Goal: Use online tool/utility: Use online tool/utility

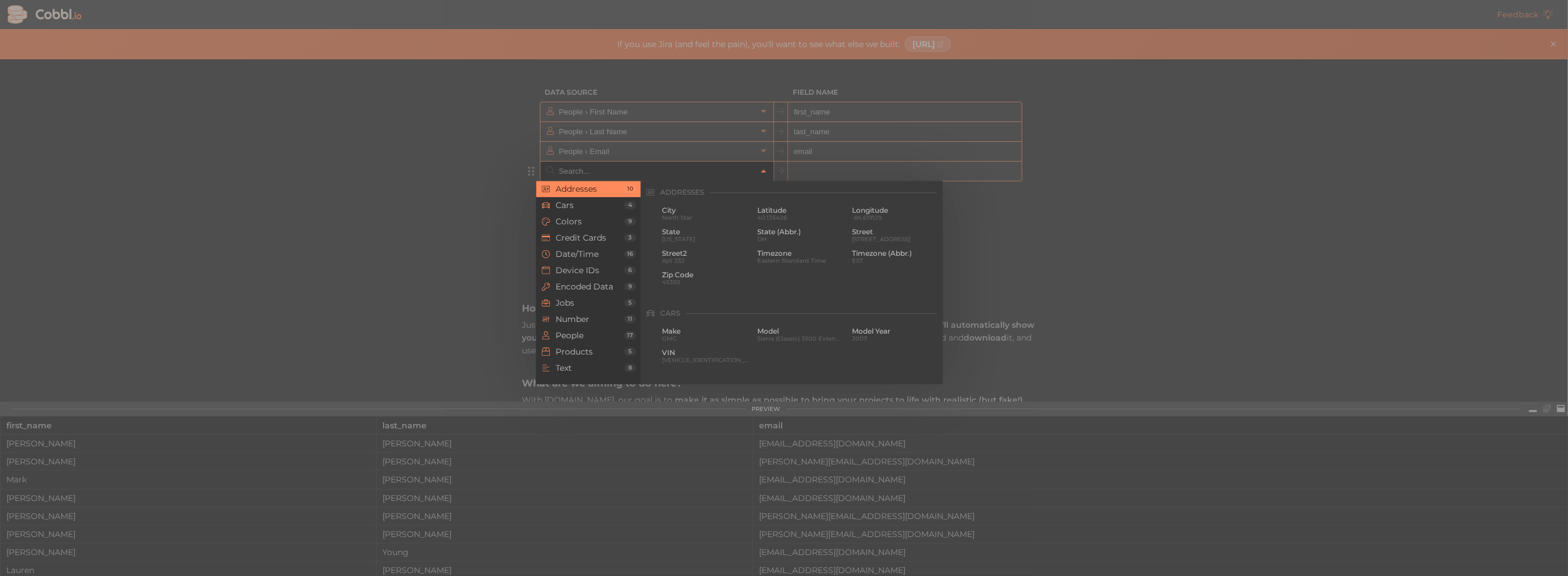
click at [580, 164] on input "text" at bounding box center [657, 171] width 201 height 19
click at [591, 333] on span "People" at bounding box center [589, 334] width 68 height 9
click at [871, 258] on span "[PERSON_NAME]" at bounding box center [895, 260] width 86 height 7
type input "People › Middle Name"
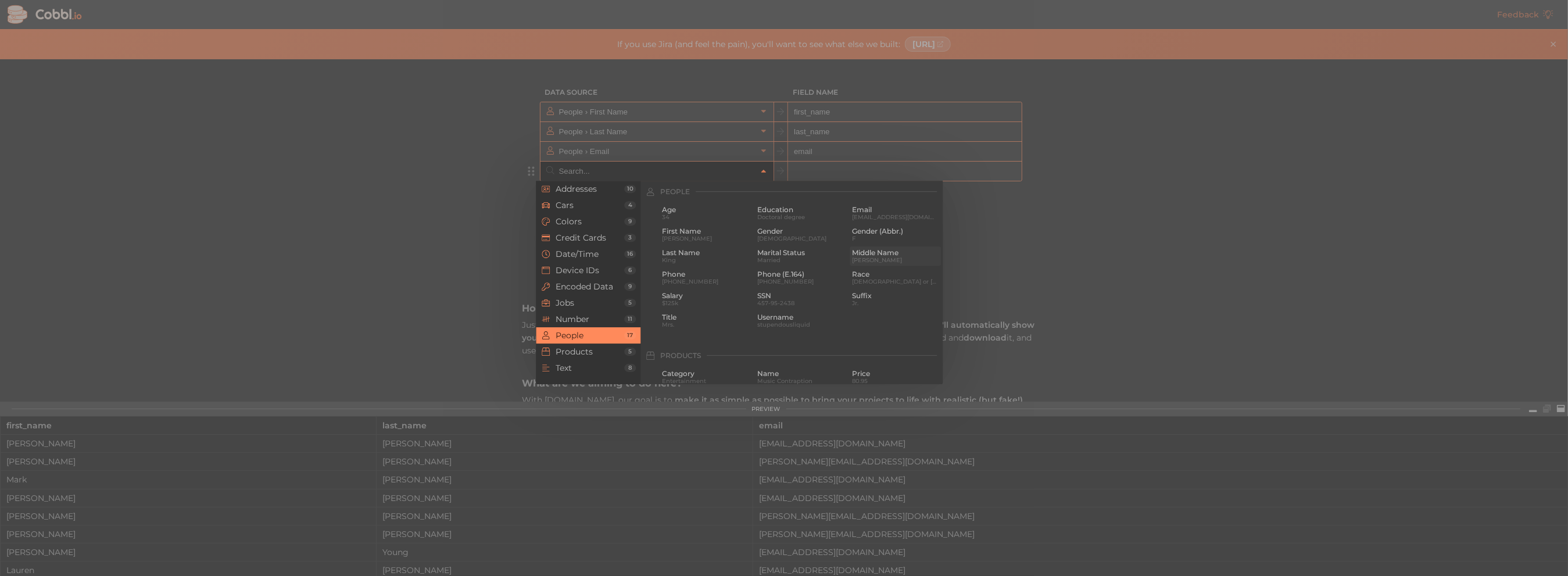
type input "middle_name"
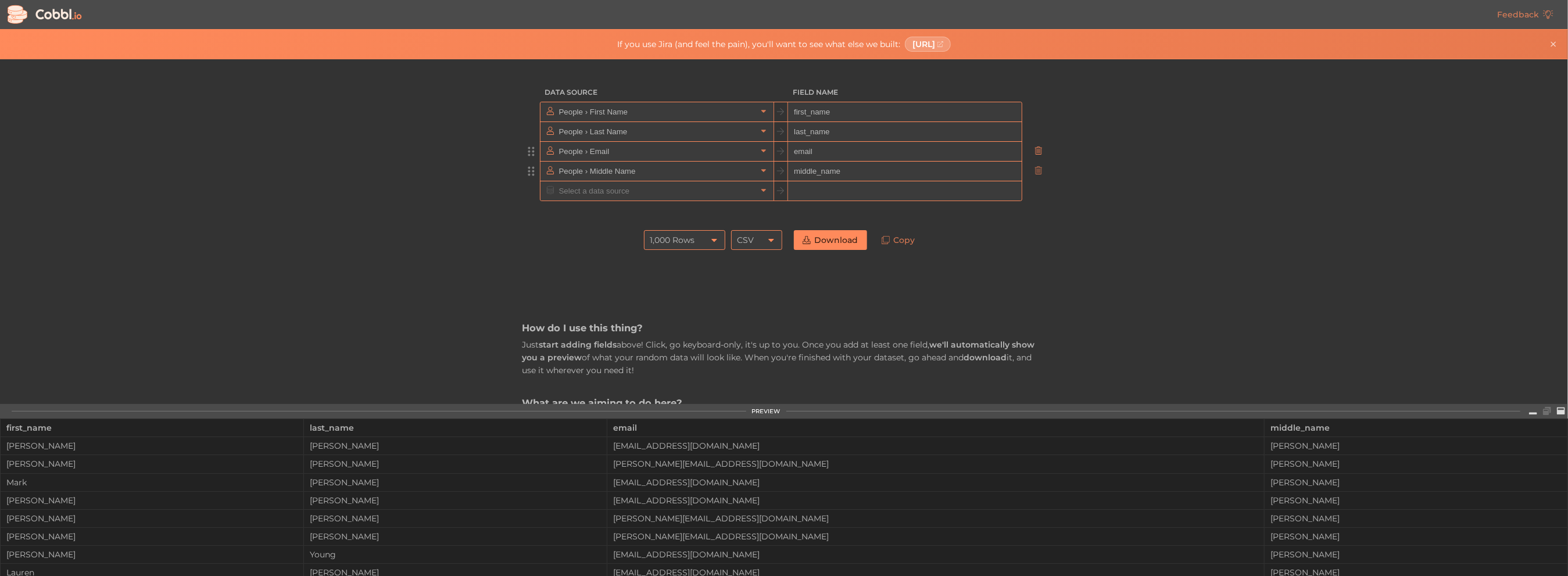
click at [1035, 151] on icon at bounding box center [1039, 150] width 8 height 8
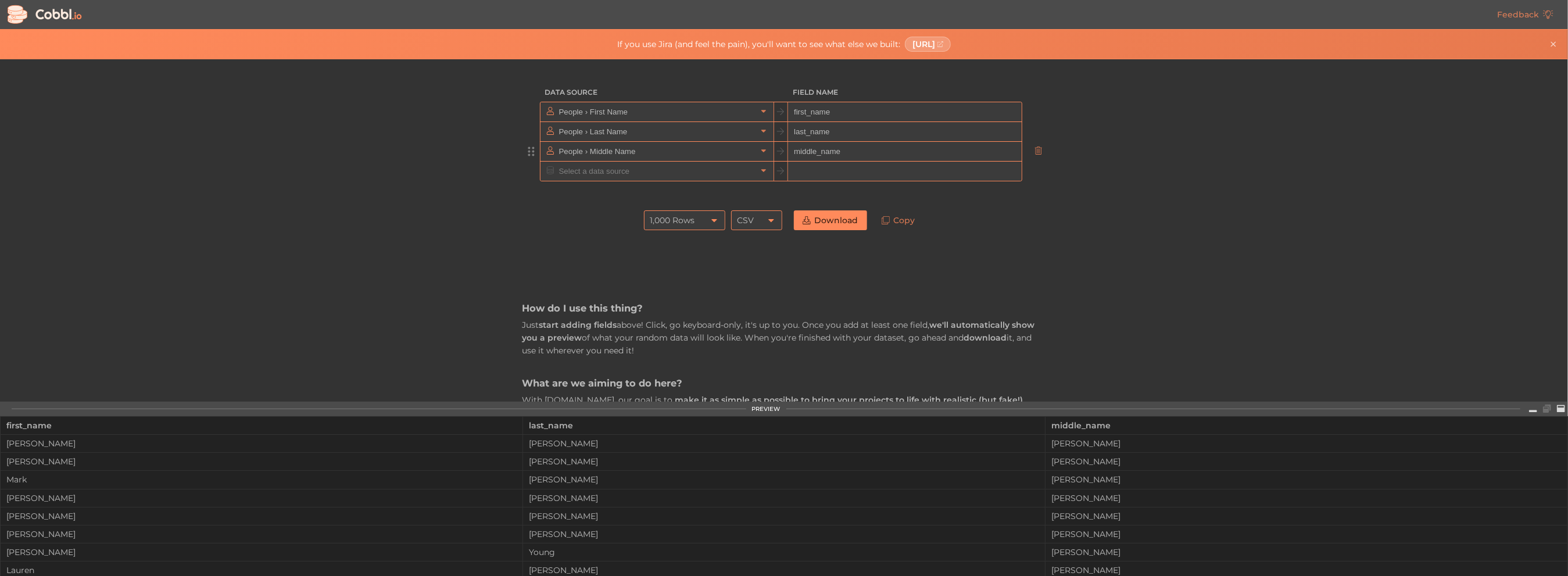
click at [709, 217] on icon at bounding box center [713, 219] width 9 height 9
click at [695, 215] on div "1,000 Rows" at bounding box center [685, 220] width 81 height 20
click at [668, 217] on div "1,000 Rows" at bounding box center [672, 220] width 44 height 20
click at [660, 217] on div "1,000 Rows" at bounding box center [672, 220] width 44 height 20
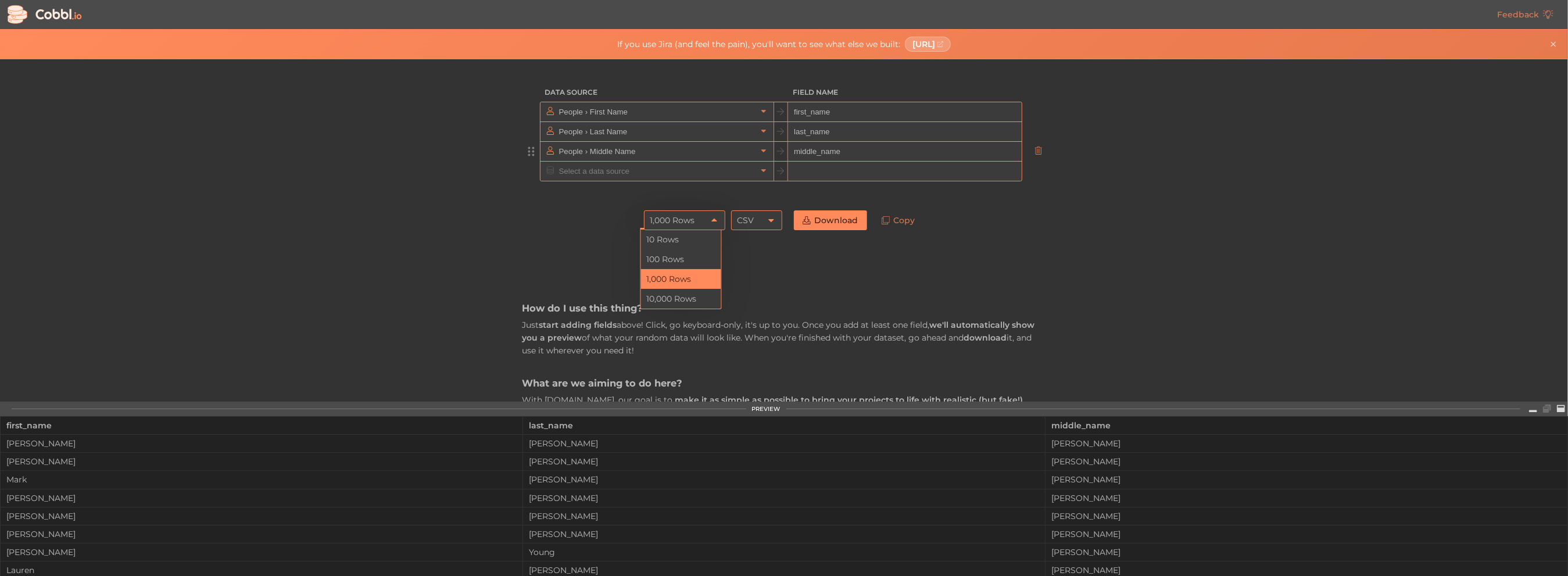
click at [713, 217] on icon at bounding box center [713, 219] width 9 height 9
click at [676, 237] on li "10 Rows" at bounding box center [681, 239] width 81 height 20
click at [767, 222] on icon at bounding box center [771, 219] width 9 height 9
click at [750, 255] on li "JSON" at bounding box center [753, 259] width 50 height 20
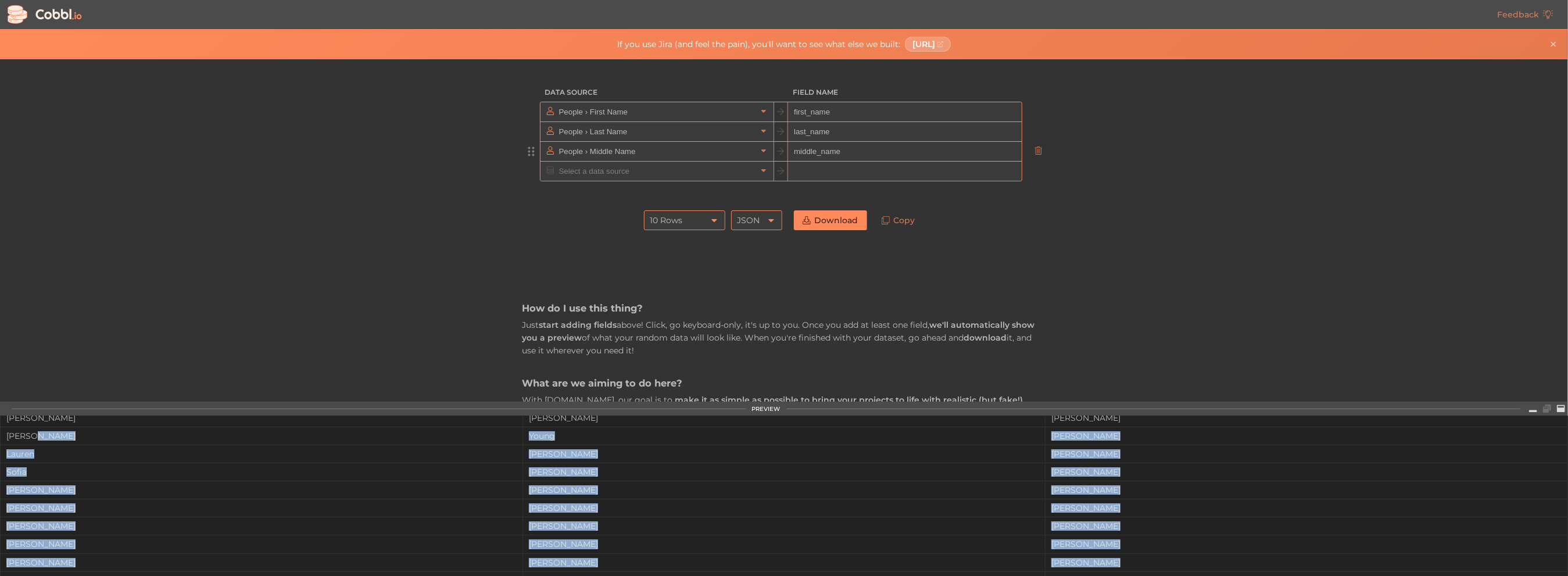
scroll to position [134, 0]
drag, startPoint x: 39, startPoint y: 435, endPoint x: 787, endPoint y: 555, distance: 757.6
click at [787, 555] on tbody "[PERSON_NAME] [PERSON_NAME] [PERSON_NAME] [PERSON_NAME] [PERSON_NAME] [PERSON_N…" at bounding box center [784, 526] width 1567 height 451
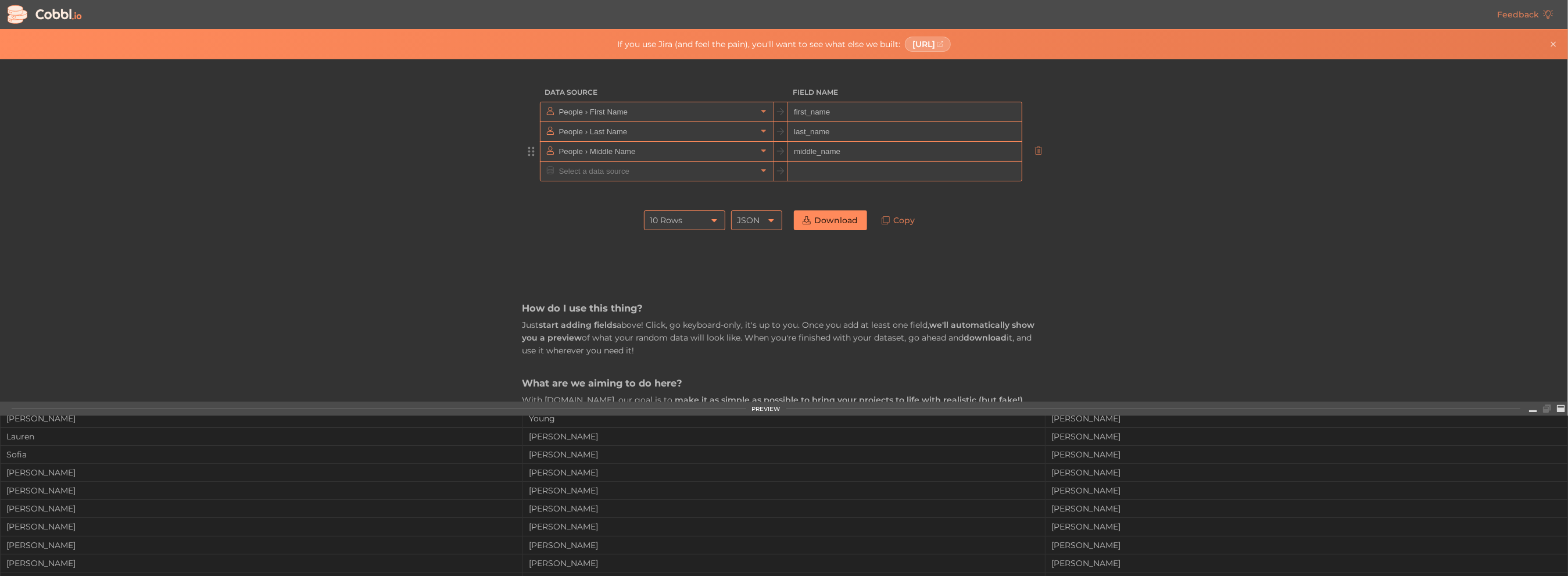
click at [339, 248] on div "Data Source Field Name People › First Name first_name People › Last Name last_n…" at bounding box center [783, 230] width 1567 height 343
